Goal: Complete application form

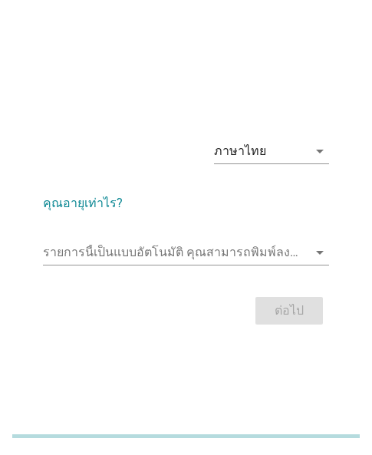
click at [21, 321] on div "ภาษาไทย arrow_drop_down คุณอายุเท่าไร? รายการนี้เป็นแบบอัตโนมัติ [PERSON_NAME]พ…" at bounding box center [185, 228] width 335 height 252
click at [145, 252] on input "รายการนี้เป็นแบบอัตโนมัติ คุณสามารถพิมพ์ลงในรายการนี้" at bounding box center [175, 252] width 265 height 25
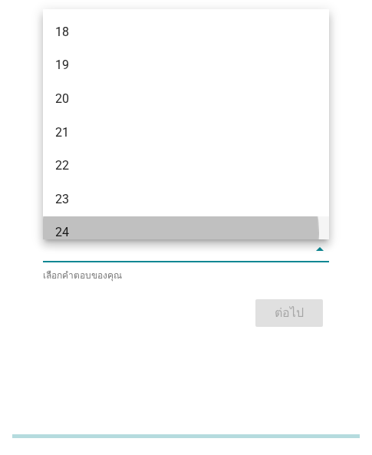
click at [95, 229] on div "24" at bounding box center [175, 232] width 240 height 18
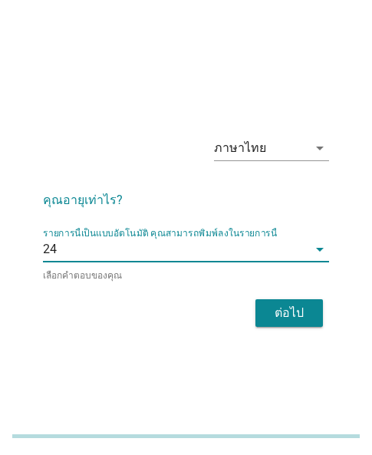
drag, startPoint x: 252, startPoint y: 301, endPoint x: 268, endPoint y: 301, distance: 16.1
click at [254, 301] on div "ต่อไป" at bounding box center [186, 313] width 286 height 37
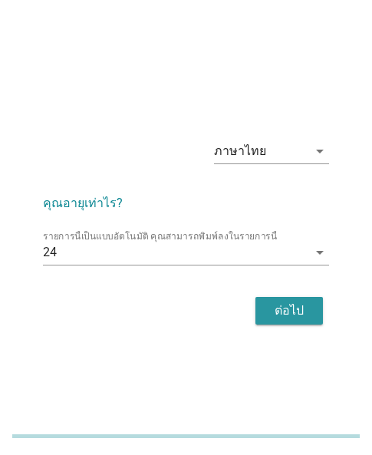
drag, startPoint x: 269, startPoint y: 310, endPoint x: 323, endPoint y: 311, distance: 53.7
click at [269, 310] on div "ต่อไป" at bounding box center [289, 310] width 43 height 18
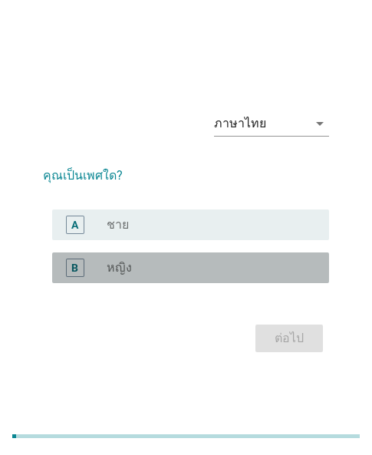
click at [131, 258] on div "radio_button_unchecked หญิง" at bounding box center [212, 267] width 210 height 18
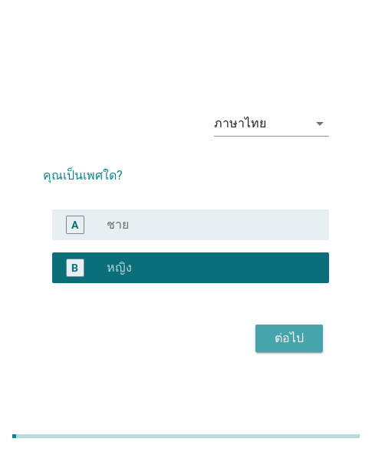
drag, startPoint x: 303, startPoint y: 341, endPoint x: 378, endPoint y: 276, distance: 99.0
click at [304, 340] on div "ต่อไป" at bounding box center [289, 338] width 43 height 18
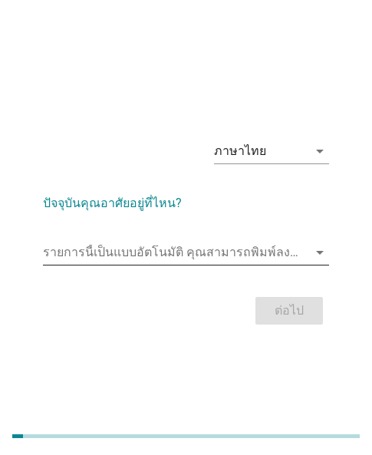
click at [125, 250] on input "รายการนี้เป็นแบบอัตโนมัติ คุณสามารถพิมพ์ลงในรายการนี้" at bounding box center [175, 252] width 265 height 25
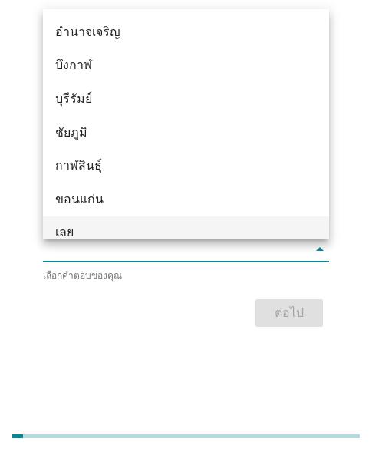
click at [83, 226] on div "เลย" at bounding box center [175, 232] width 240 height 18
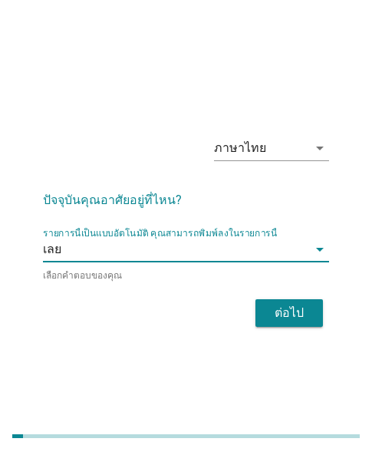
click at [304, 311] on div "ต่อไป" at bounding box center [289, 313] width 43 height 18
